Goal: Information Seeking & Learning: Learn about a topic

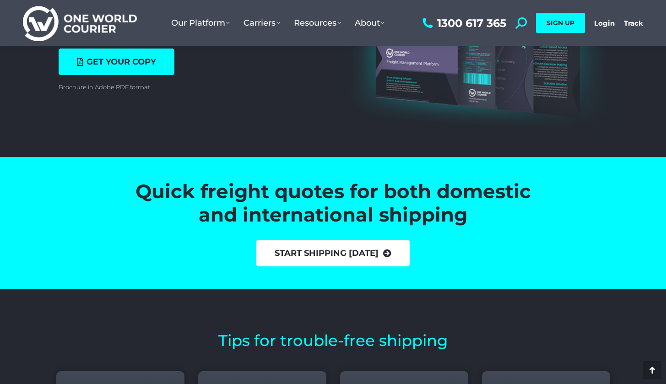
scroll to position [3192, 0]
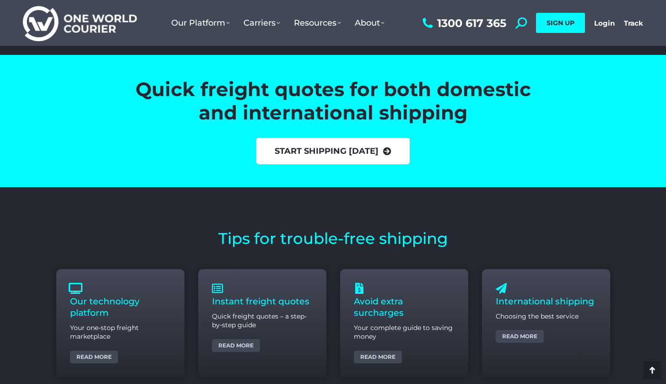
click at [305, 140] on link "start shipping [DATE]" at bounding box center [332, 151] width 153 height 27
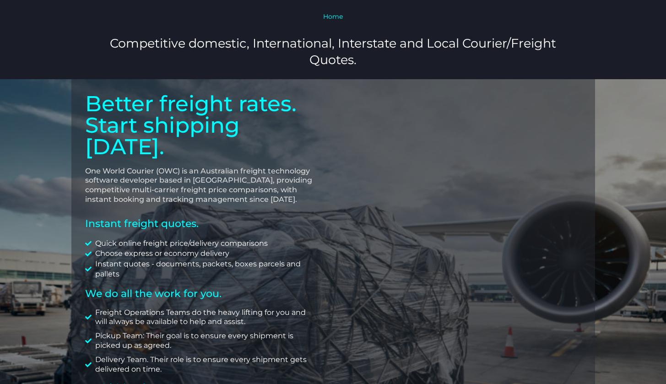
click at [334, 16] on link "Home" at bounding box center [333, 16] width 20 height 8
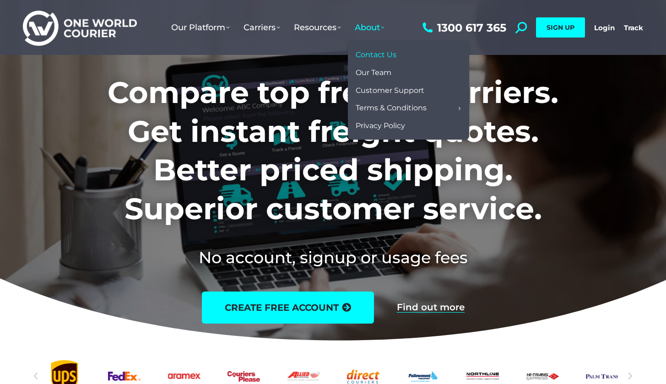
click at [381, 52] on span "Contact Us" at bounding box center [375, 55] width 41 height 10
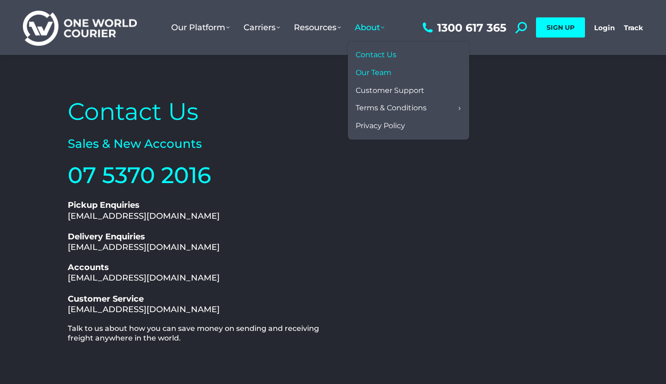
click at [375, 74] on span "Our Team" at bounding box center [373, 73] width 36 height 10
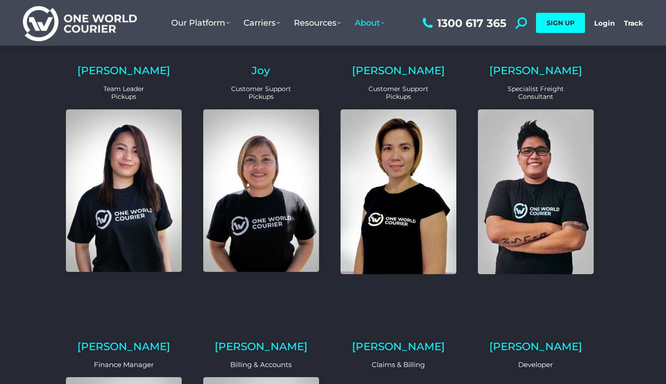
scroll to position [98, 0]
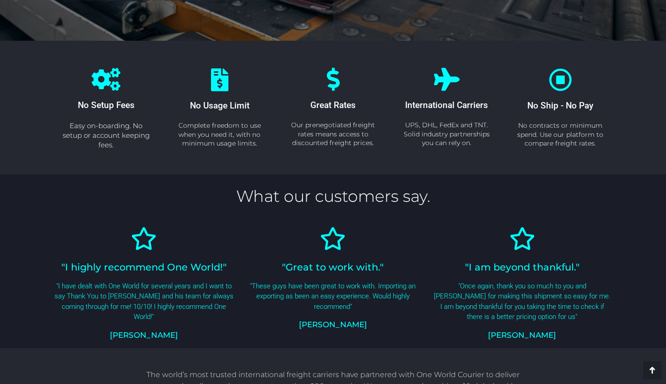
scroll to position [666, 0]
